Goal: Check status: Check status

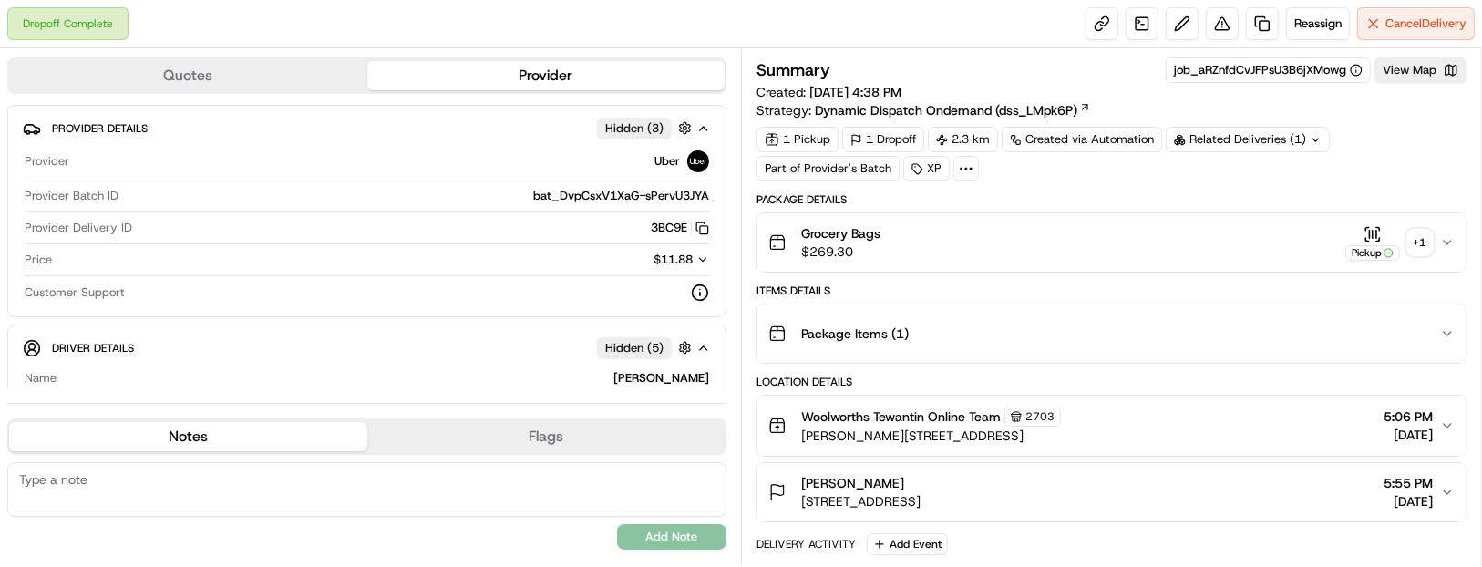
click at [1421, 244] on div "+ 1" at bounding box center [1421, 243] width 26 height 26
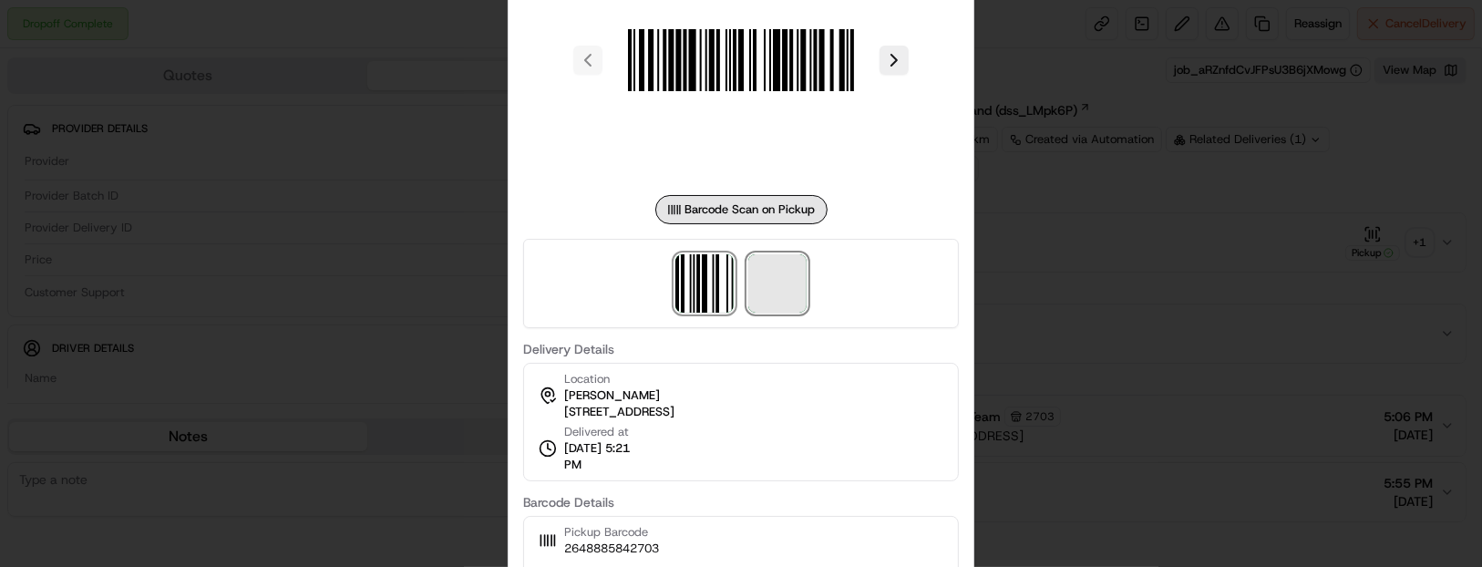
click at [780, 312] on div at bounding box center [741, 283] width 436 height 89
click at [790, 295] on img at bounding box center [777, 283] width 58 height 58
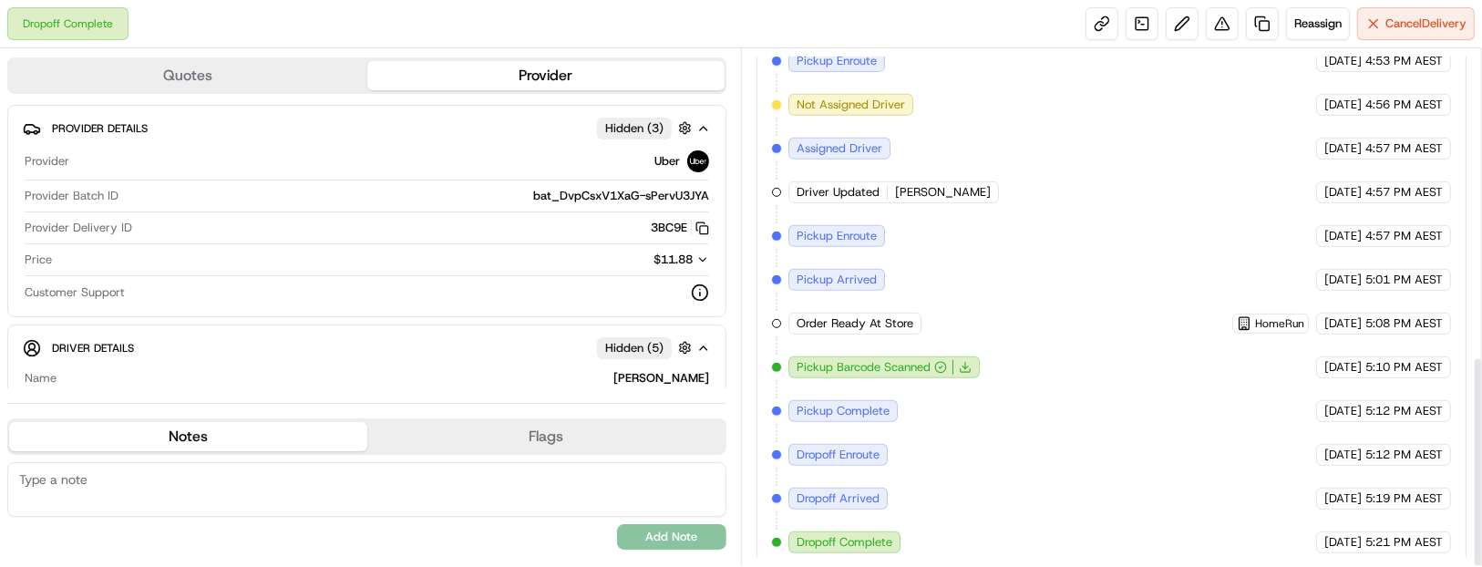
scroll to position [748, 0]
